Goal: Navigation & Orientation: Find specific page/section

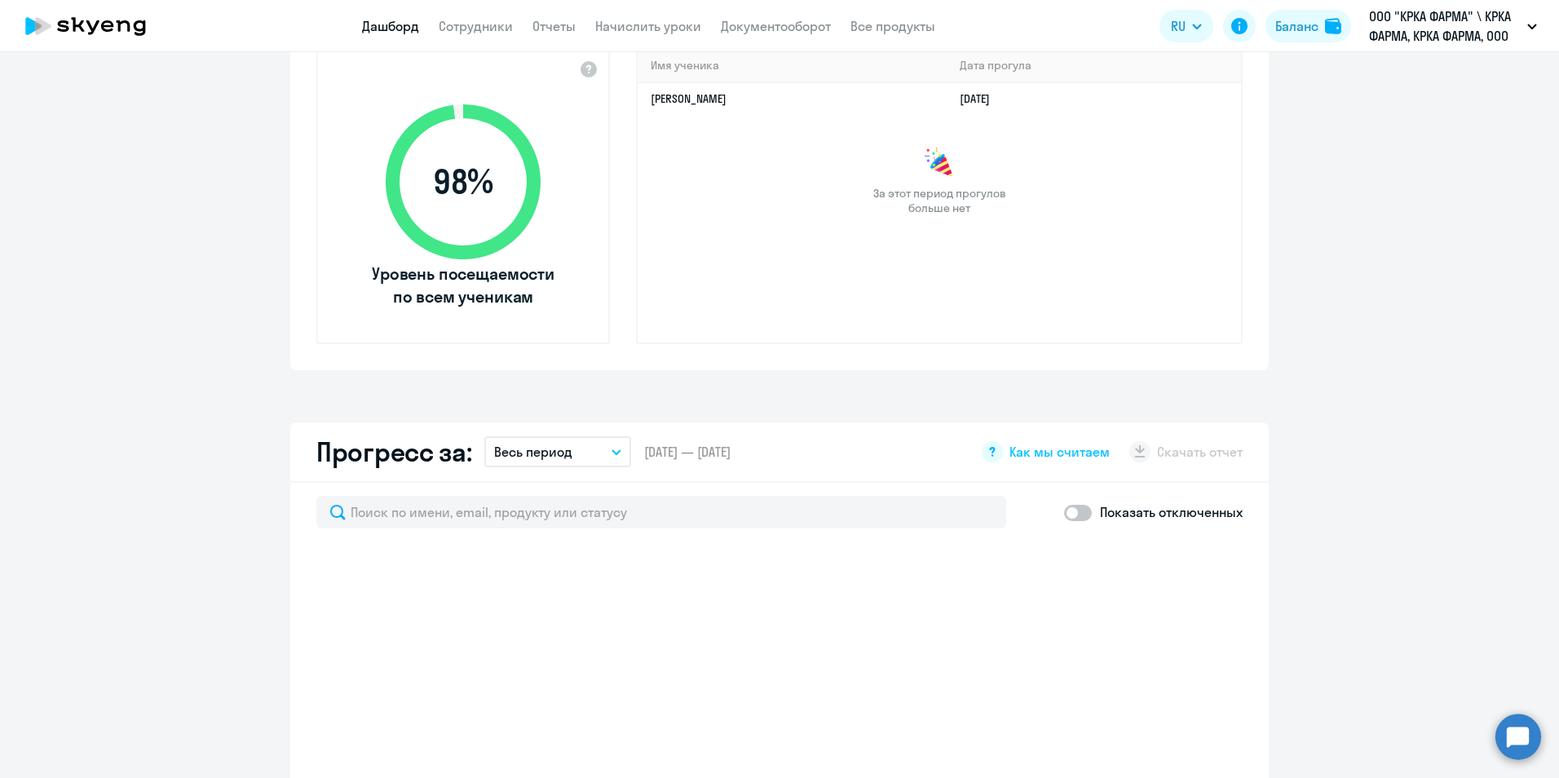
select select "30"
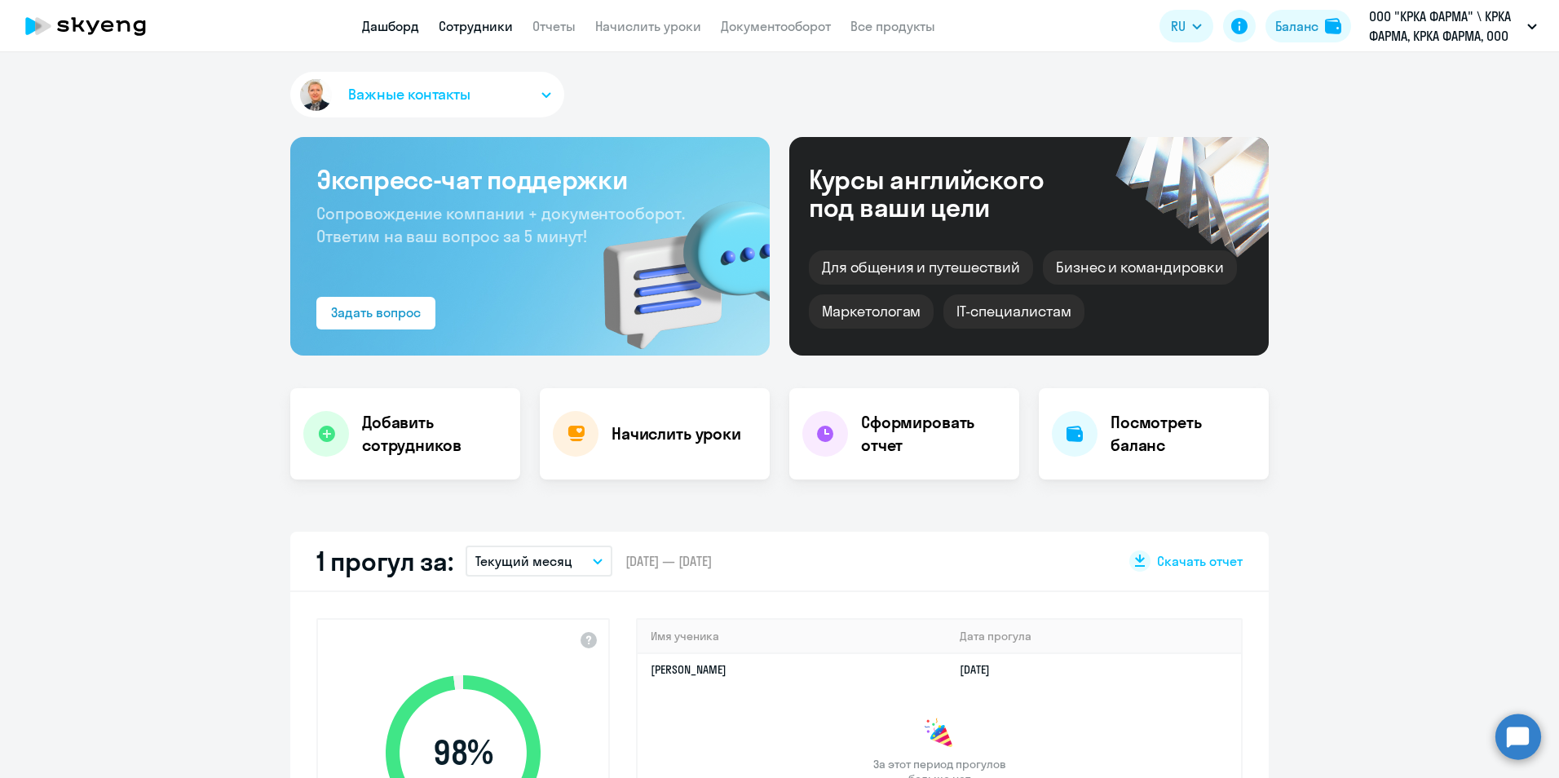
click at [472, 22] on link "Сотрудники" at bounding box center [476, 26] width 74 height 16
select select "30"
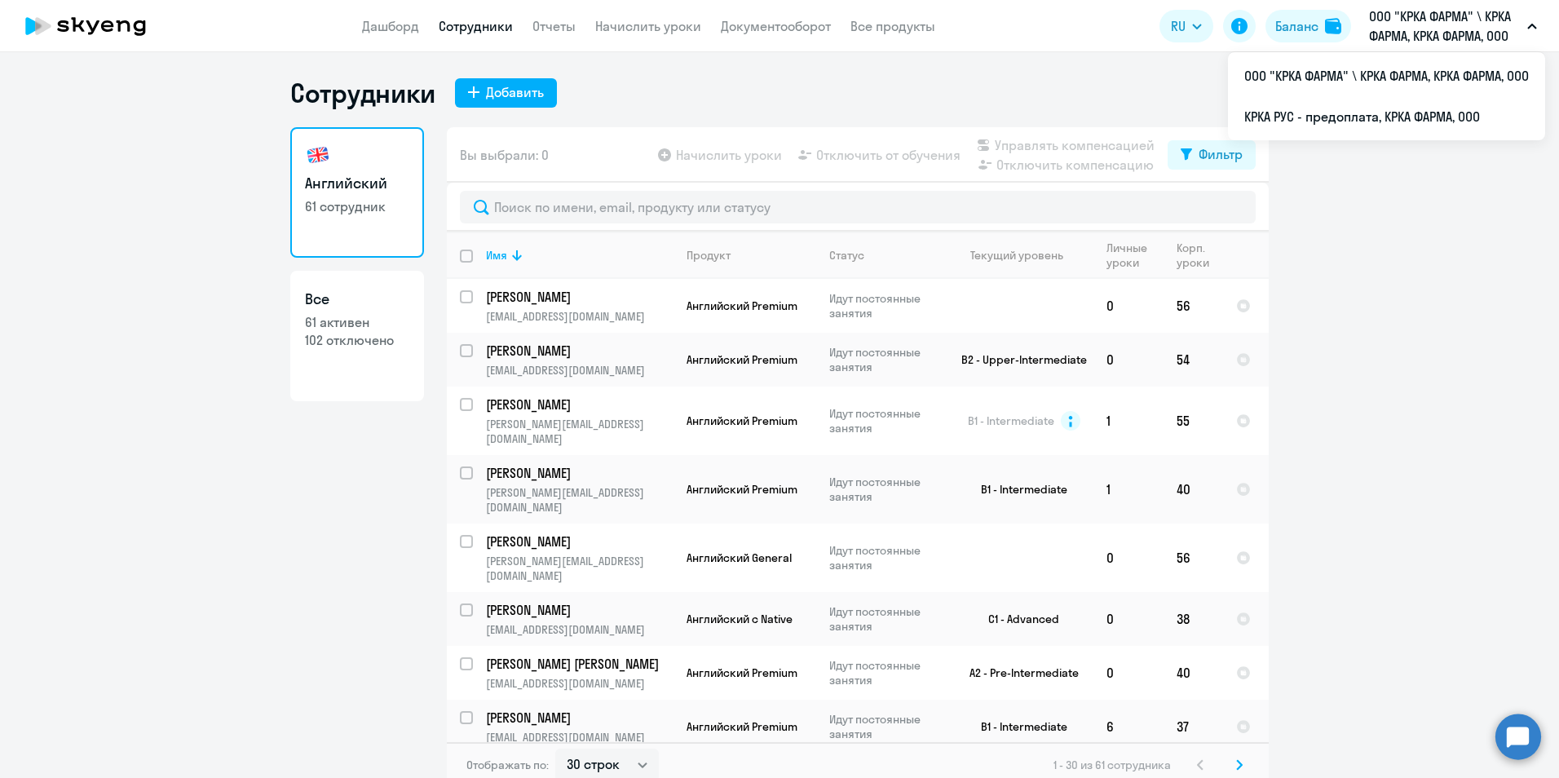
click at [1399, 20] on p "ООО "КРКА ФАРМА" \ КРКА ФАРМА, КРКА ФАРМА, ООО" at bounding box center [1445, 26] width 152 height 39
click at [1397, 33] on p "ООО "КРКА ФАРМА" \ КРКА ФАРМА, КРКА ФАРМА, ООО" at bounding box center [1445, 26] width 152 height 39
click at [1379, 119] on li "КРКА РУС - предоплата, КРКА ФАРМА, ООО" at bounding box center [1386, 116] width 317 height 41
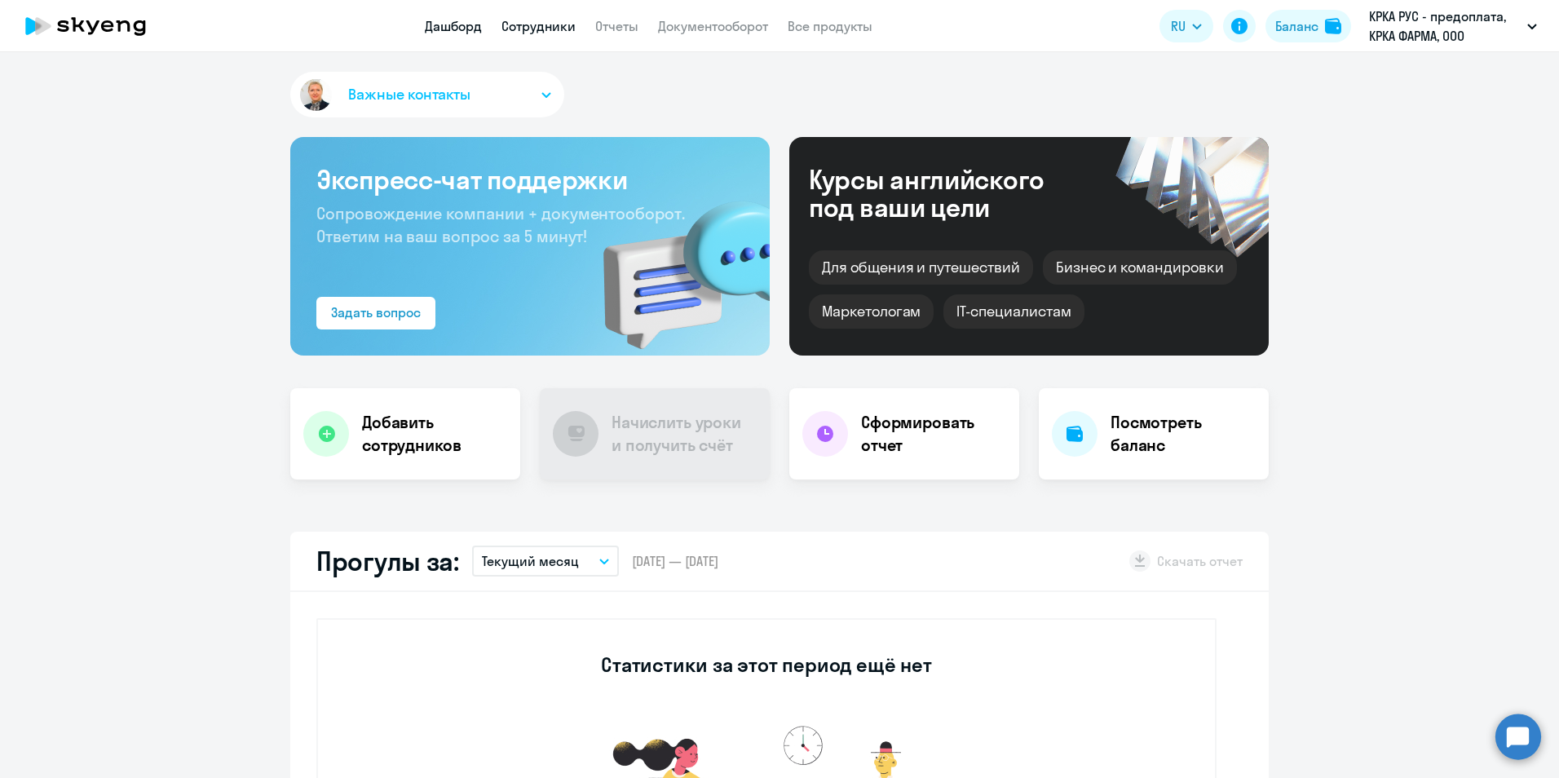
click at [532, 32] on link "Сотрудники" at bounding box center [538, 26] width 74 height 16
select select "30"
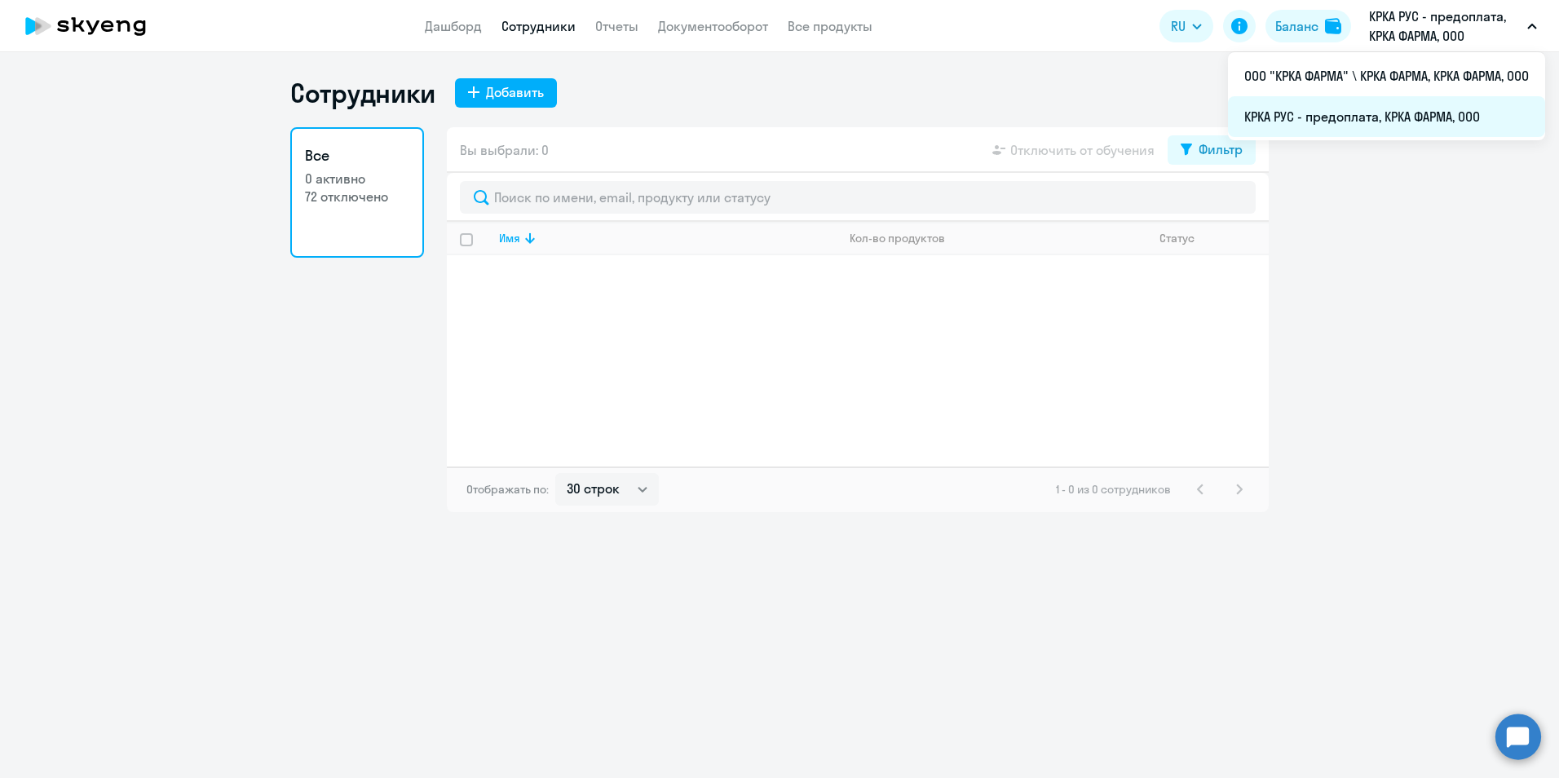
click at [1360, 120] on li "КРКА РУС - предоплата, КРКА ФАРМА, ООО" at bounding box center [1386, 116] width 317 height 41
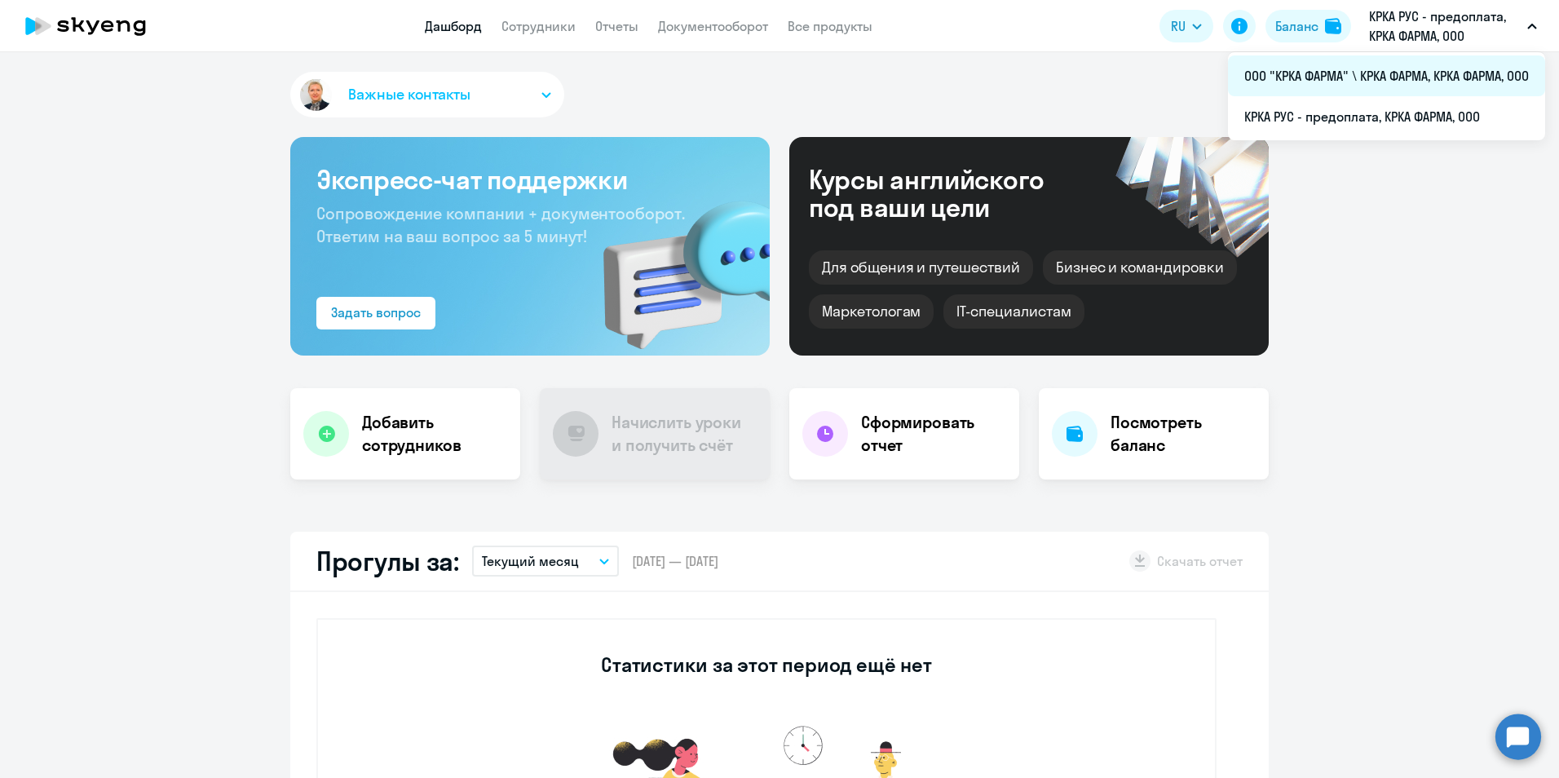
click at [1399, 71] on li "ООО "КРКА ФАРМА" \ КРКА ФАРМА, КРКА ФАРМА, ООО" at bounding box center [1386, 75] width 317 height 41
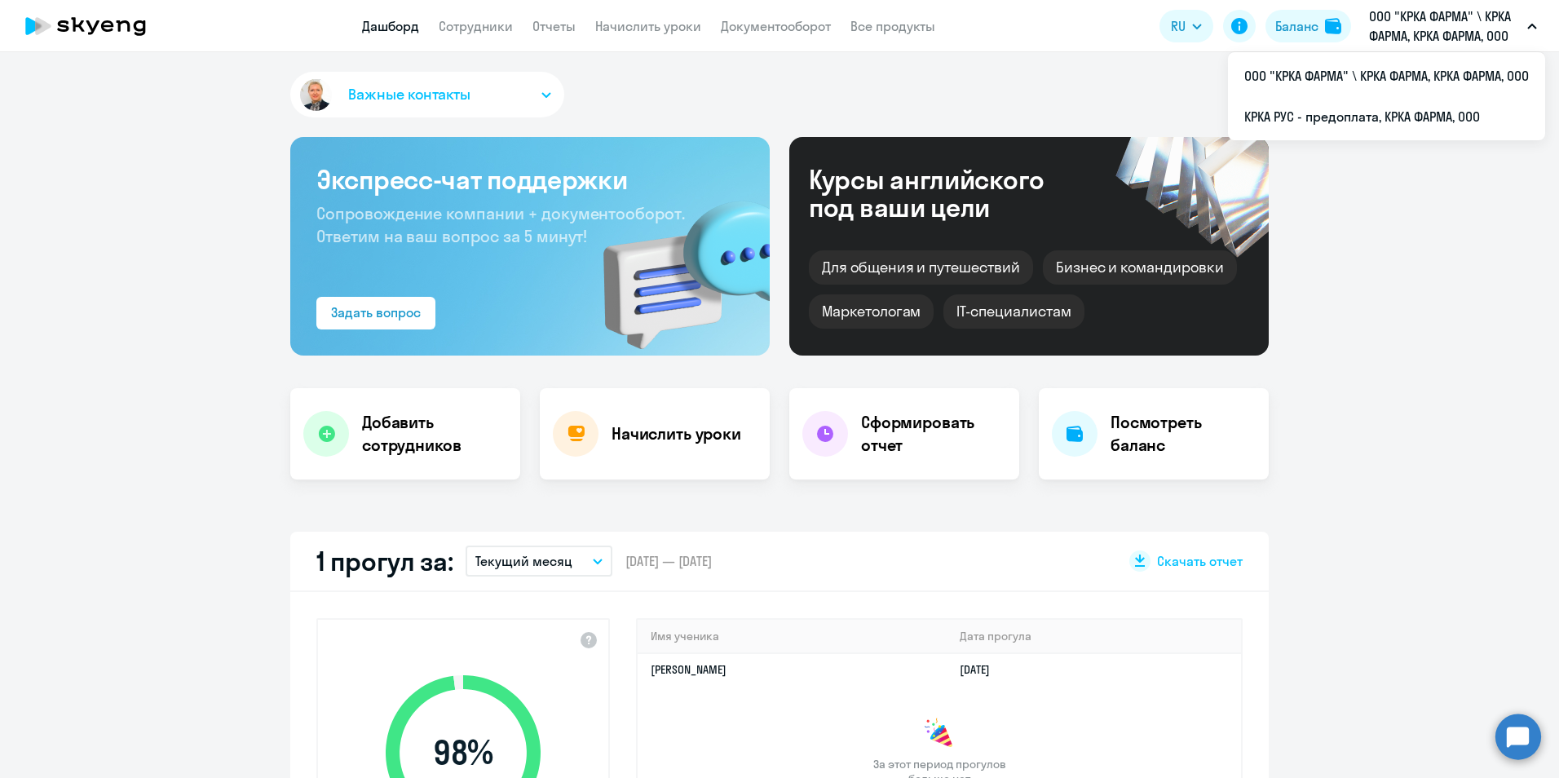
drag, startPoint x: 119, startPoint y: 22, endPoint x: 51, endPoint y: 24, distance: 68.5
click at [51, 24] on icon at bounding box center [85, 26] width 143 height 41
drag, startPoint x: 168, startPoint y: 24, endPoint x: 9, endPoint y: 24, distance: 159.0
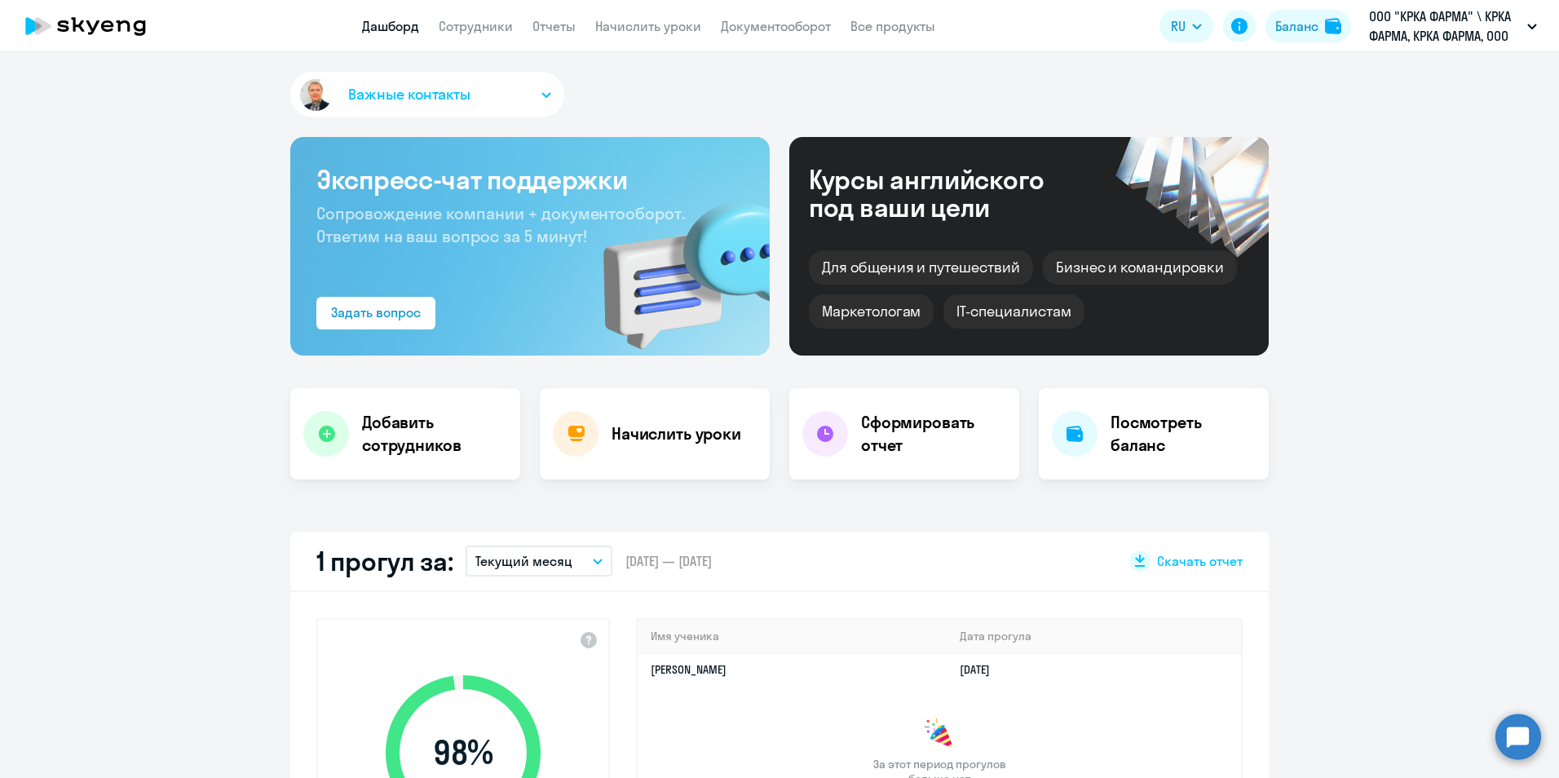
click at [9, 24] on app-header "Дашборд Сотрудники Отчеты Начислить уроки Документооборот Все продукты Дашборд …" at bounding box center [779, 26] width 1559 height 52
drag, startPoint x: 168, startPoint y: 24, endPoint x: -3, endPoint y: 24, distance: 171.2
click at [0, 24] on html "Дашборд Сотрудники Отчеты Начислить уроки Документооборот Все продукты Дашборд …" at bounding box center [779, 389] width 1559 height 778
